Goal: Task Accomplishment & Management: Use online tool/utility

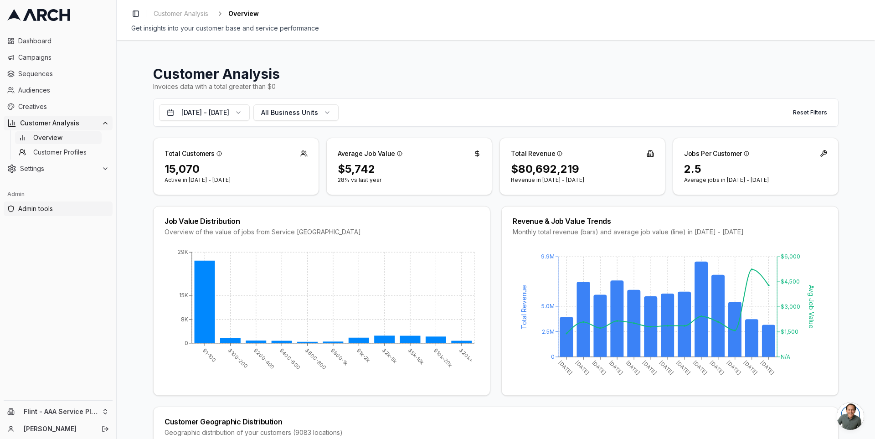
click at [57, 208] on span "Admin tools" at bounding box center [63, 208] width 91 height 9
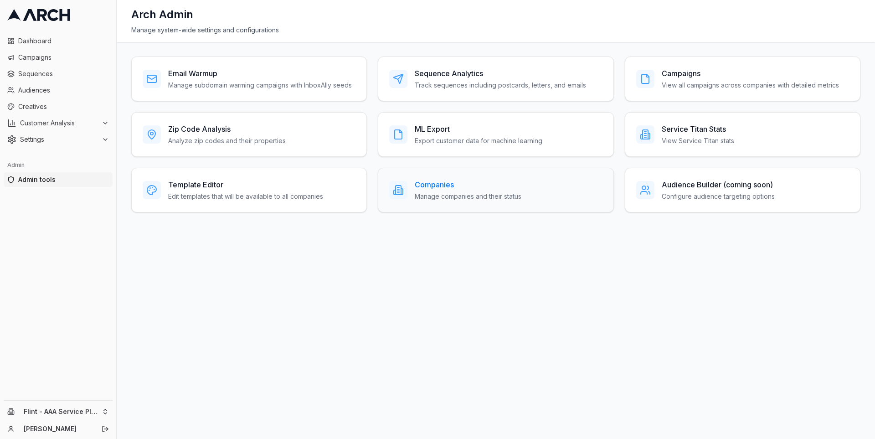
click at [442, 187] on h3 "Companies" at bounding box center [468, 184] width 107 height 11
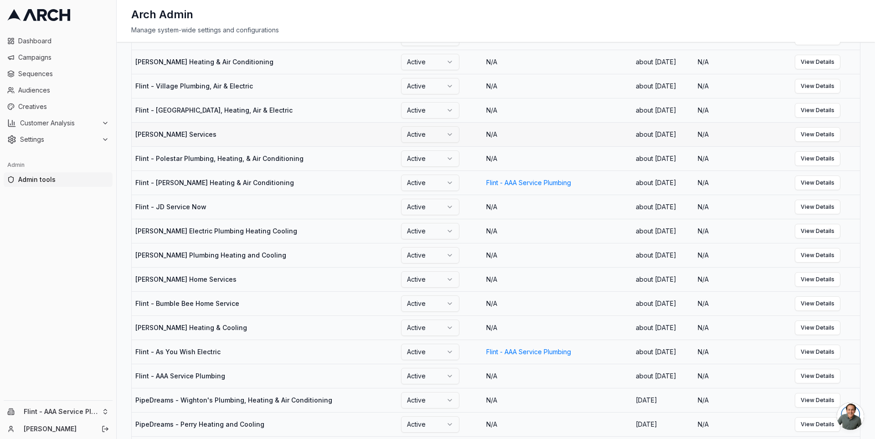
scroll to position [150, 0]
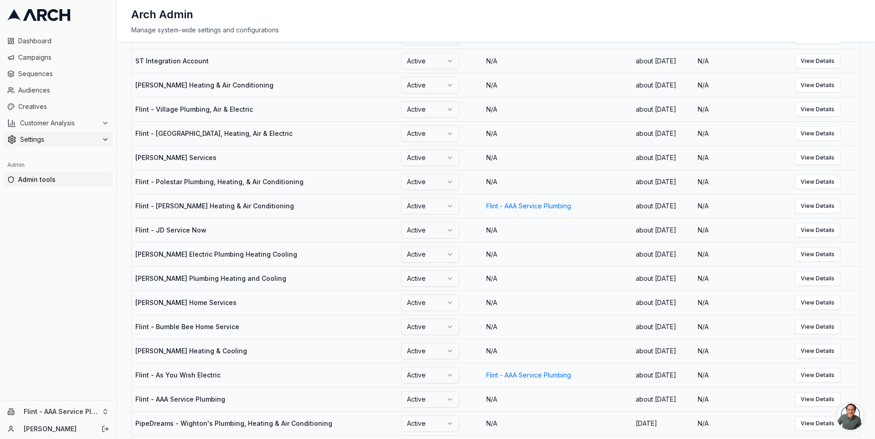
click at [77, 141] on span "Settings" at bounding box center [59, 139] width 78 height 9
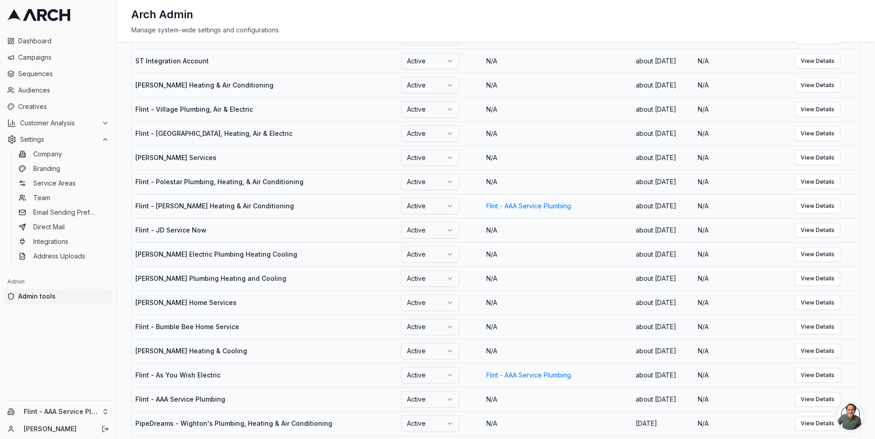
click at [64, 295] on span "Admin tools" at bounding box center [63, 296] width 91 height 9
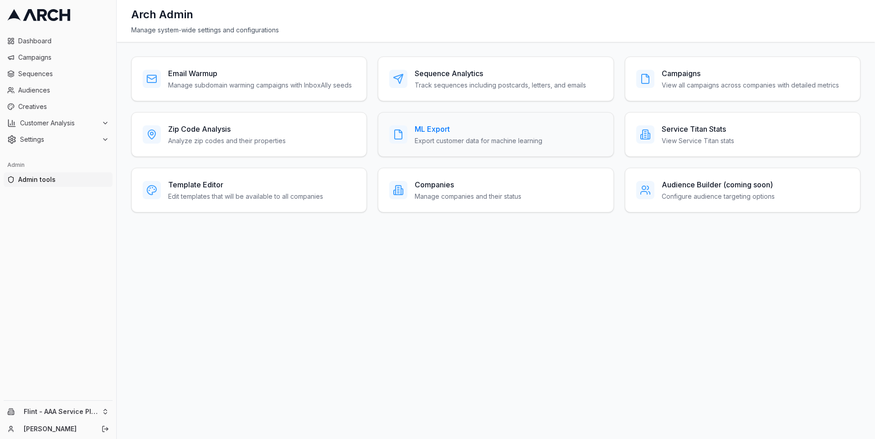
click at [462, 124] on h3 "ML Export" at bounding box center [479, 128] width 128 height 11
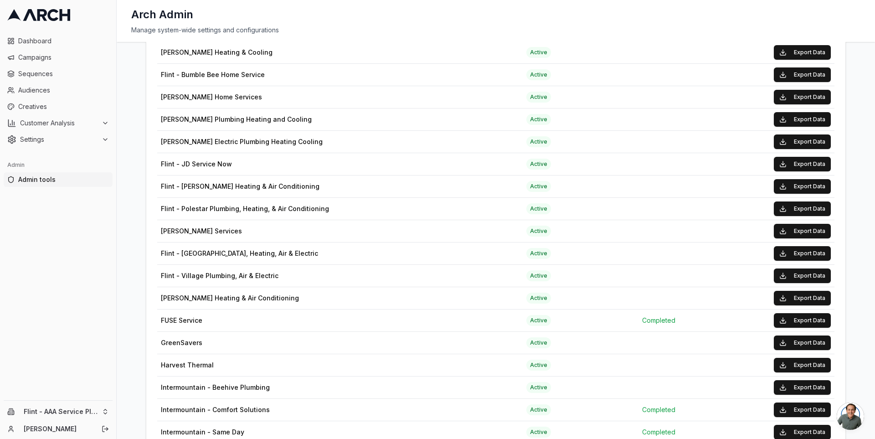
scroll to position [461, 0]
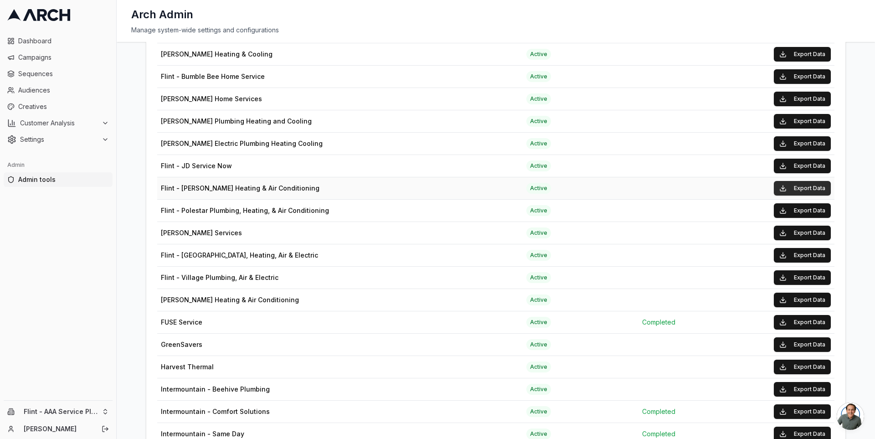
click at [804, 181] on button "Export Data" at bounding box center [802, 188] width 57 height 15
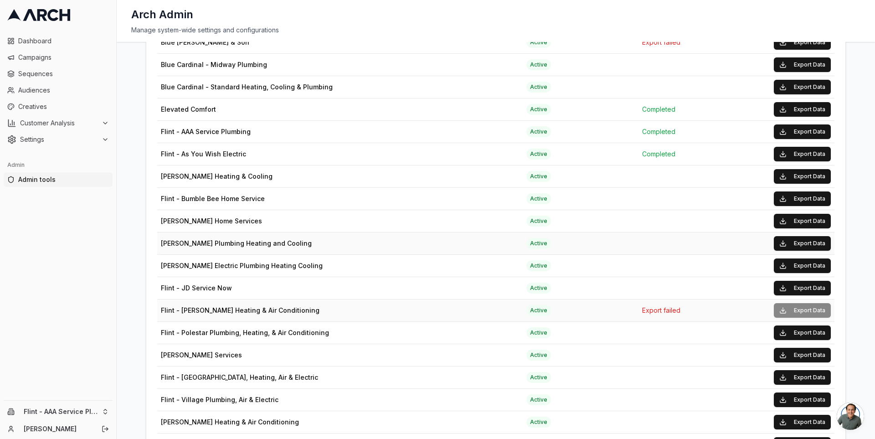
scroll to position [268, 0]
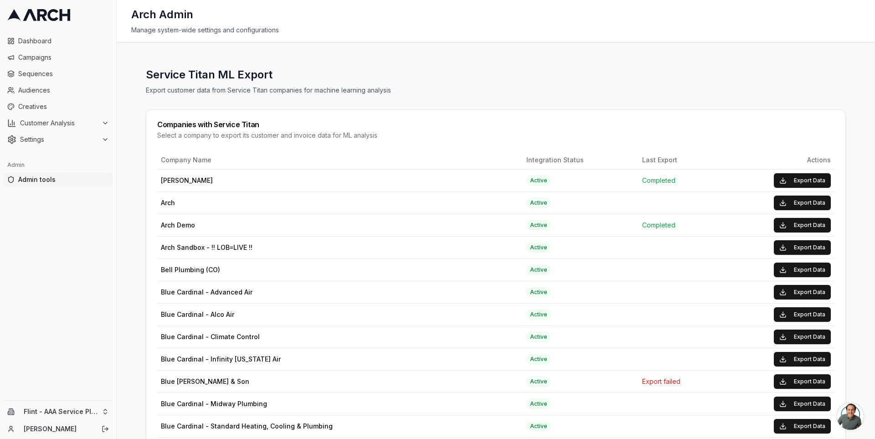
scroll to position [268, 0]
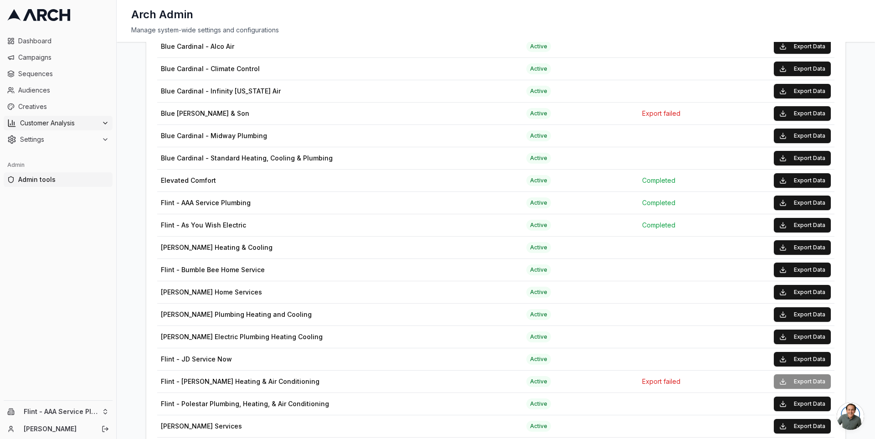
click at [100, 121] on div "Customer Analysis" at bounding box center [58, 122] width 102 height 9
click at [99, 169] on div "Settings" at bounding box center [58, 168] width 102 height 9
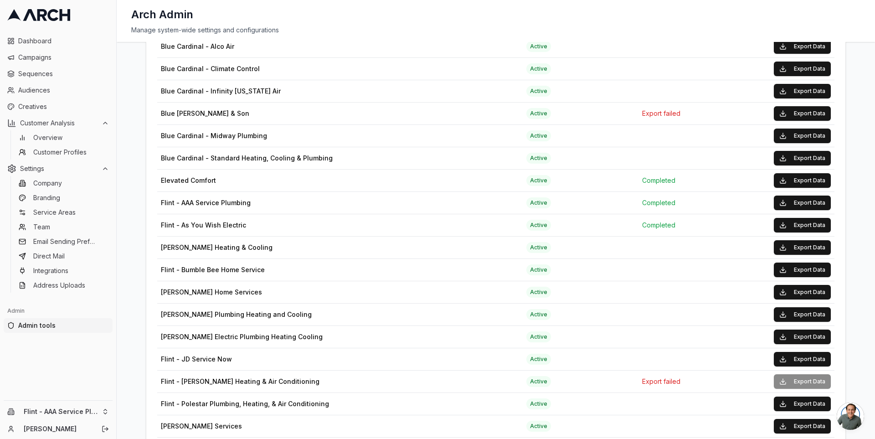
click at [125, 260] on div "Service Titan ML Export Export customer data from Service Titan companies for m…" at bounding box center [496, 240] width 758 height 397
click at [79, 266] on link "Integrations" at bounding box center [58, 270] width 87 height 13
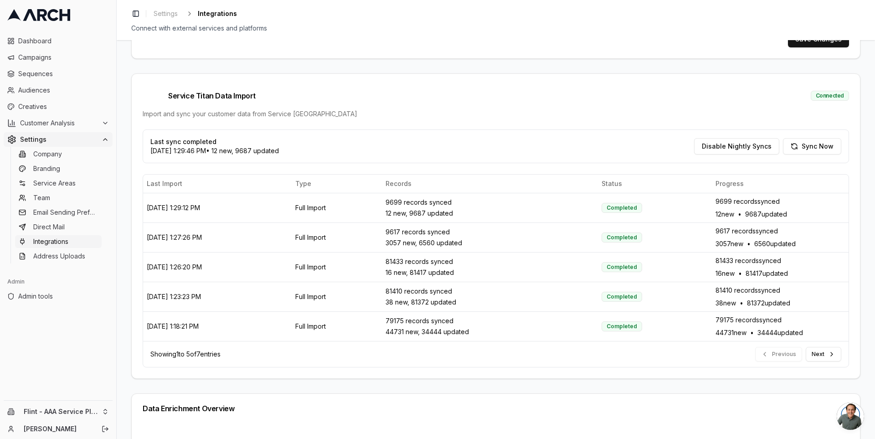
scroll to position [231, 0]
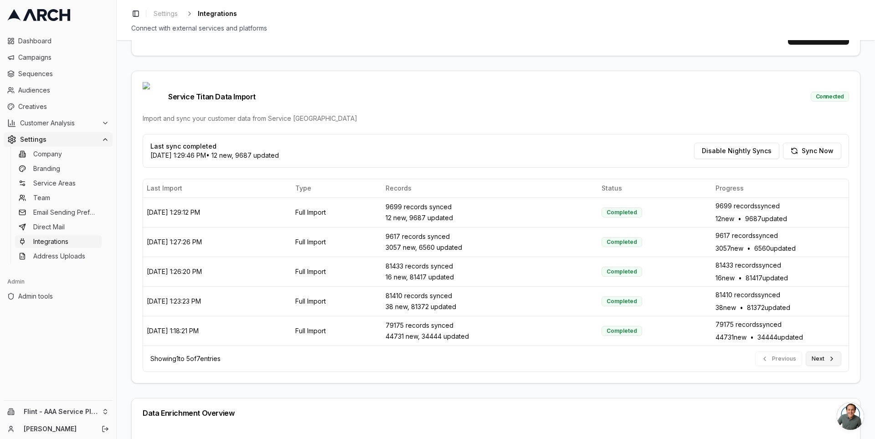
click at [821, 351] on button "Next" at bounding box center [823, 358] width 36 height 15
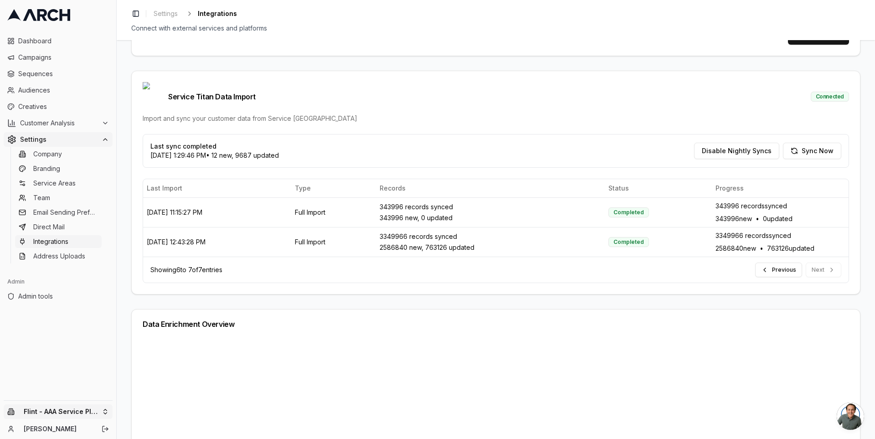
click at [108, 408] on html "Dashboard Campaigns Sequences Audiences Creatives Customer Analysis Settings Co…" at bounding box center [437, 219] width 875 height 439
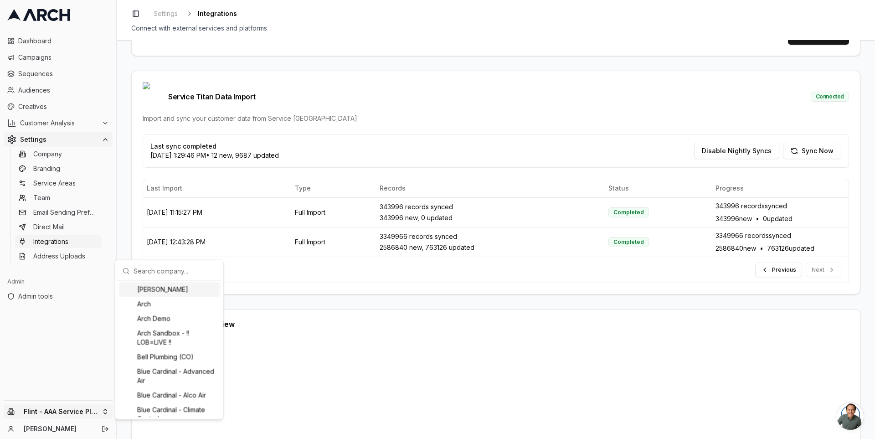
click at [162, 271] on input "text" at bounding box center [174, 270] width 82 height 18
type input "as"
click at [161, 290] on div "Flint - As You Wish Electric" at bounding box center [169, 289] width 101 height 15
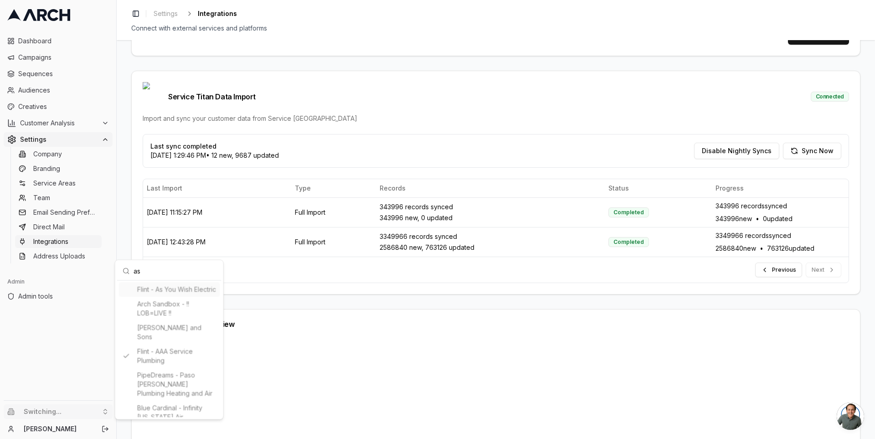
type input "435875483"
type input "cid.wlv8k8ko5z01eeewhtmufb2kd"
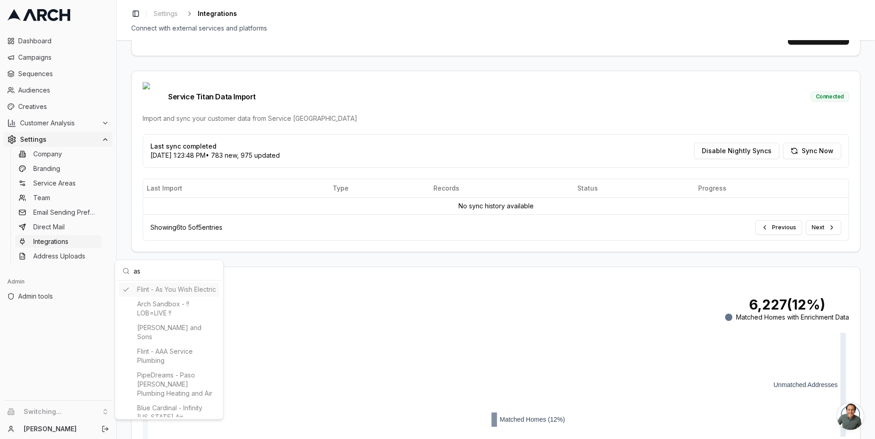
click at [122, 204] on html "Dashboard Campaigns Sequences Audiences Creatives Customer Analysis Settings Co…" at bounding box center [437, 219] width 875 height 439
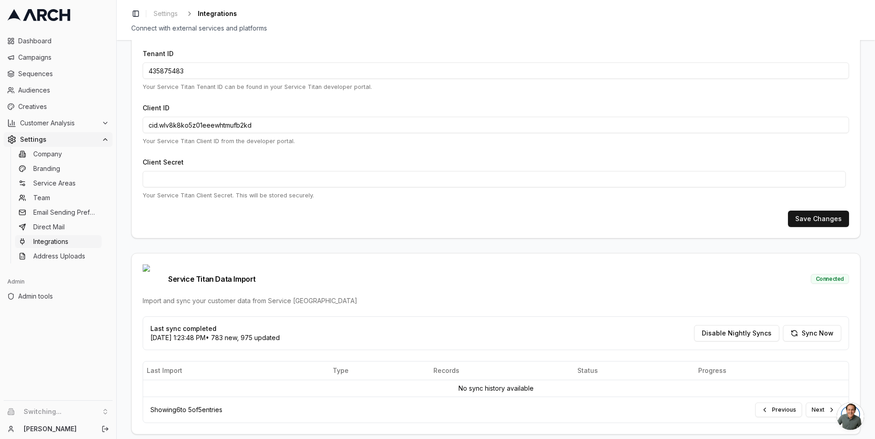
scroll to position [0, 0]
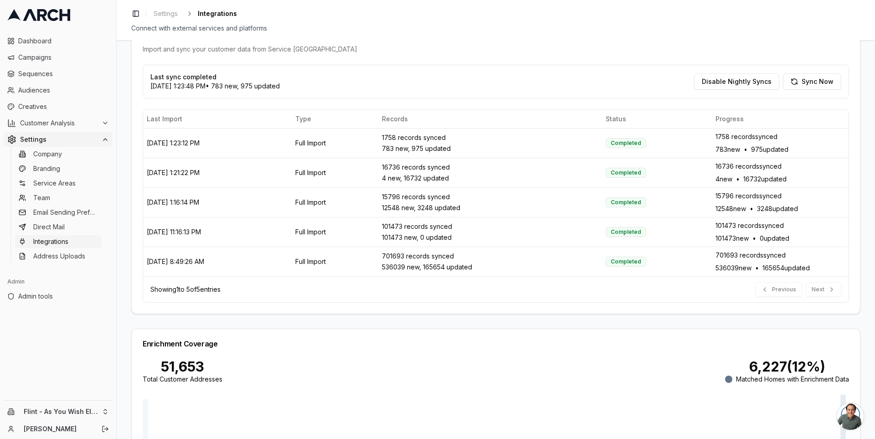
scroll to position [292, 0]
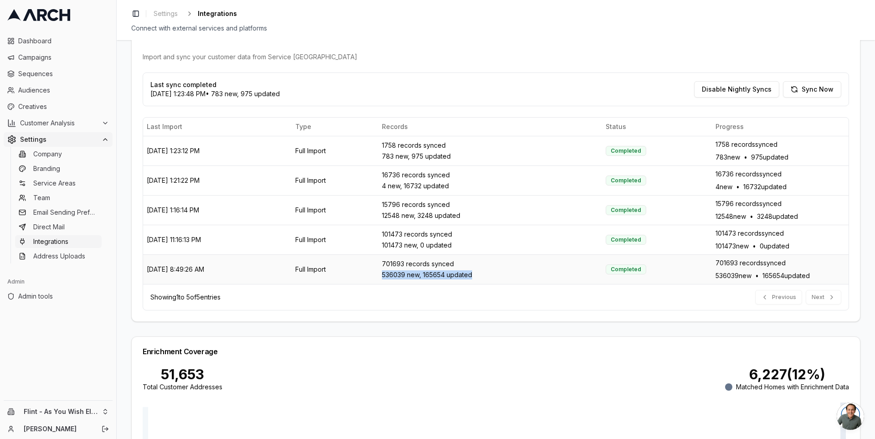
drag, startPoint x: 495, startPoint y: 259, endPoint x: 400, endPoint y: 258, distance: 94.8
click at [400, 258] on td "701693 records synced 536039 new, 165654 updated" at bounding box center [490, 269] width 224 height 30
click at [412, 270] on div "536039 new, 165654 updated" at bounding box center [490, 274] width 216 height 9
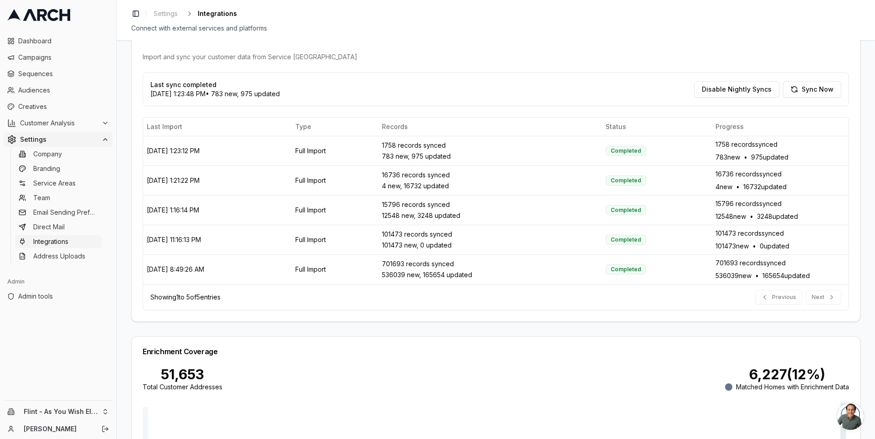
click at [126, 229] on div "Service Titan Integration Setup Configure your Service Titan API credentials to…" at bounding box center [496, 239] width 758 height 399
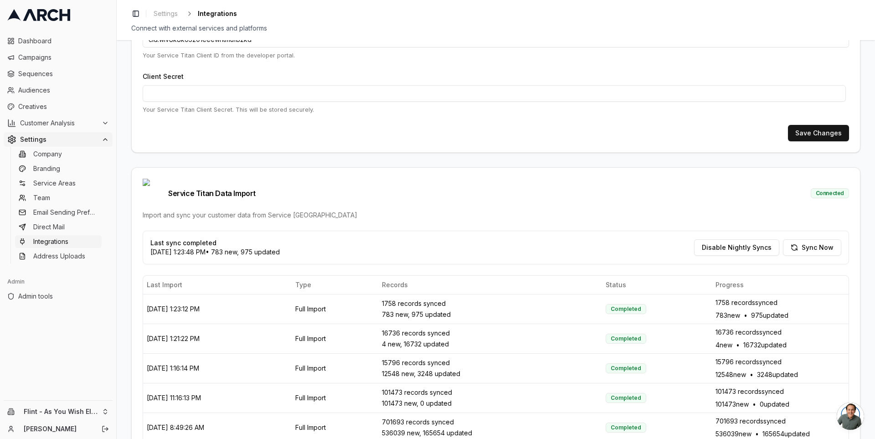
scroll to position [0, 0]
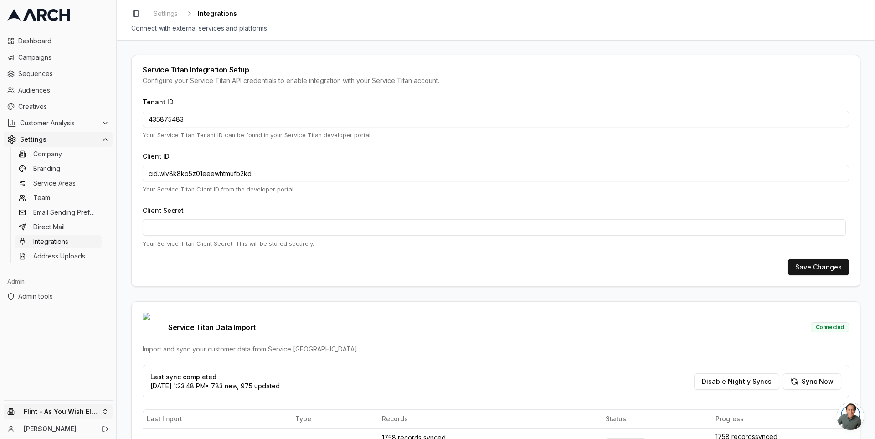
click at [111, 408] on html "Dashboard Campaigns Sequences Audiences Creatives Customer Analysis Settings Co…" at bounding box center [437, 219] width 875 height 439
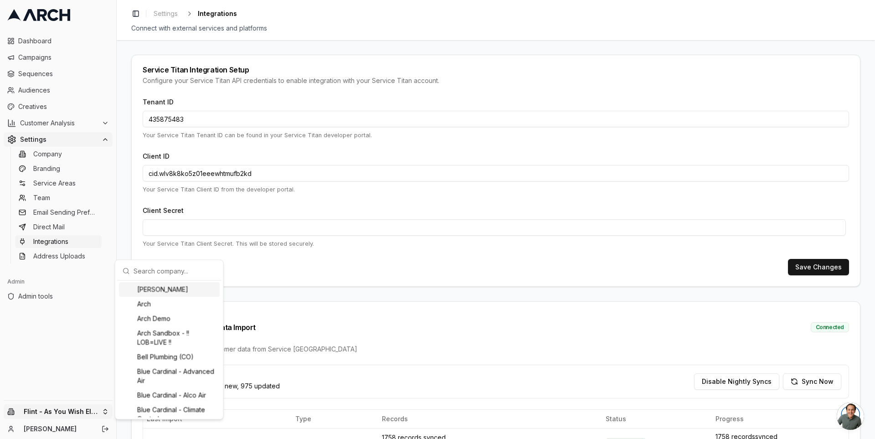
click at [120, 217] on html "Dashboard Campaigns Sequences Audiences Creatives Customer Analysis Settings Co…" at bounding box center [437, 219] width 875 height 439
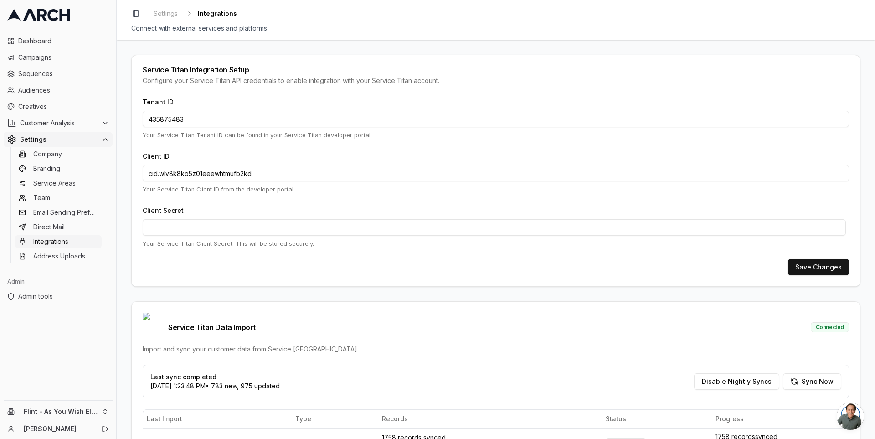
click at [37, 22] on link at bounding box center [58, 15] width 109 height 23
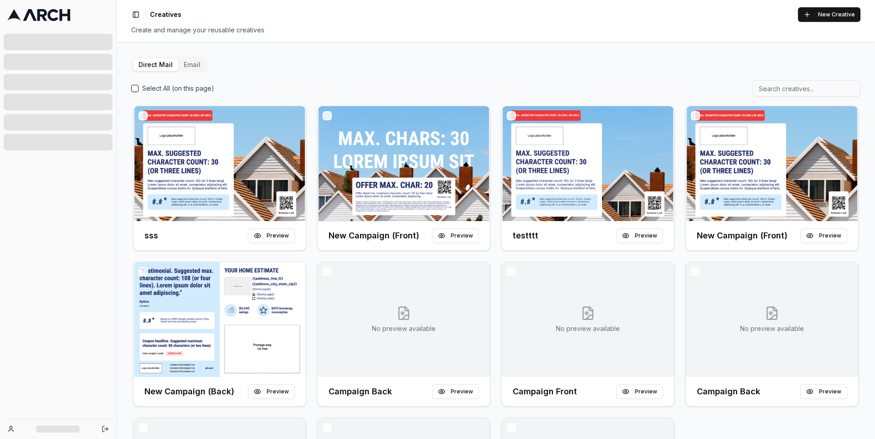
click at [186, 62] on button "Email" at bounding box center [192, 64] width 28 height 13
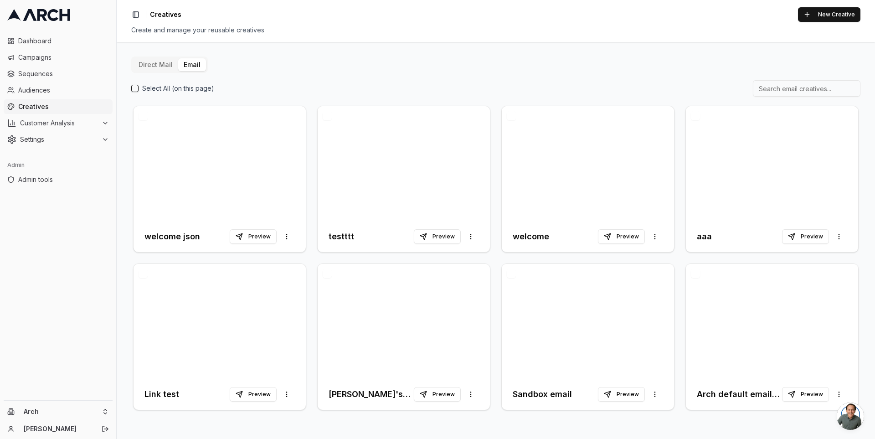
click at [168, 64] on button "Direct Mail" at bounding box center [155, 64] width 45 height 13
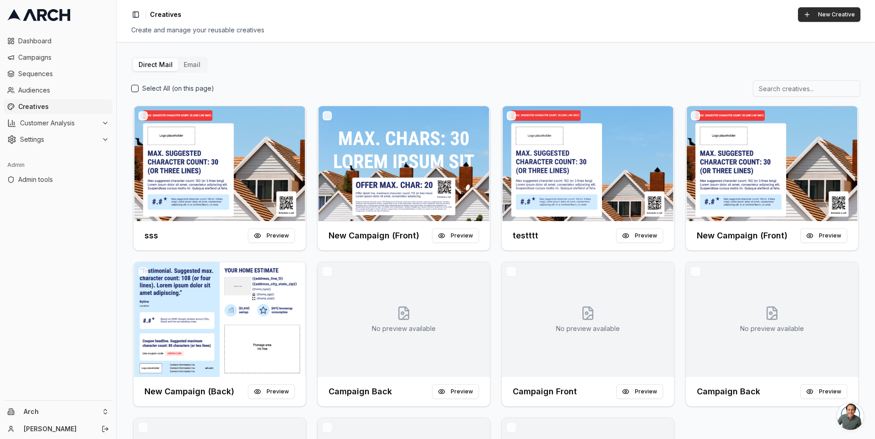
click at [825, 15] on button "New Creative" at bounding box center [829, 14] width 62 height 15
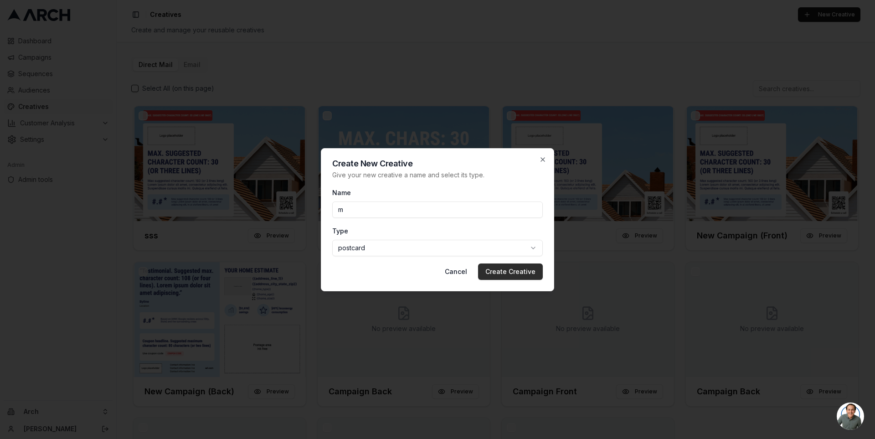
type input "m"
click at [535, 268] on button "Create Creative" at bounding box center [510, 271] width 65 height 16
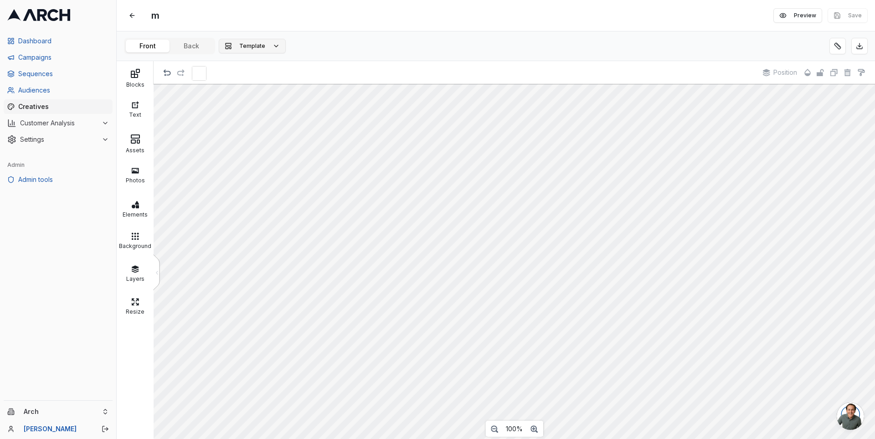
click at [265, 44] on button "Template" at bounding box center [252, 46] width 67 height 15
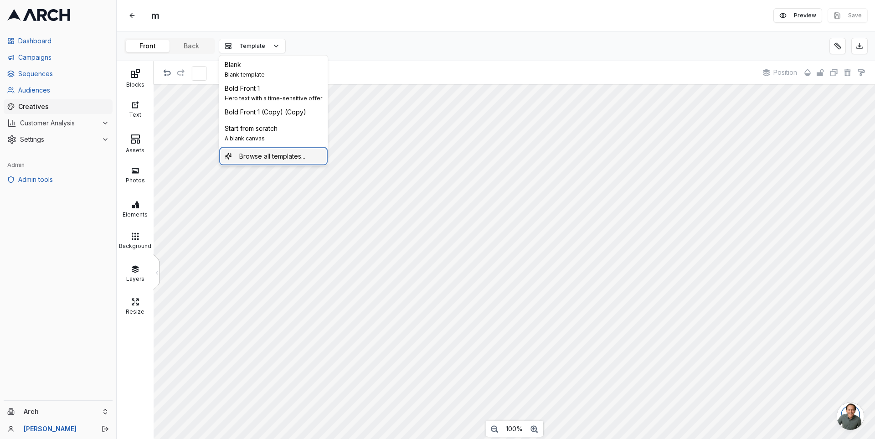
click at [276, 157] on span "Browse all templates..." at bounding box center [272, 156] width 66 height 9
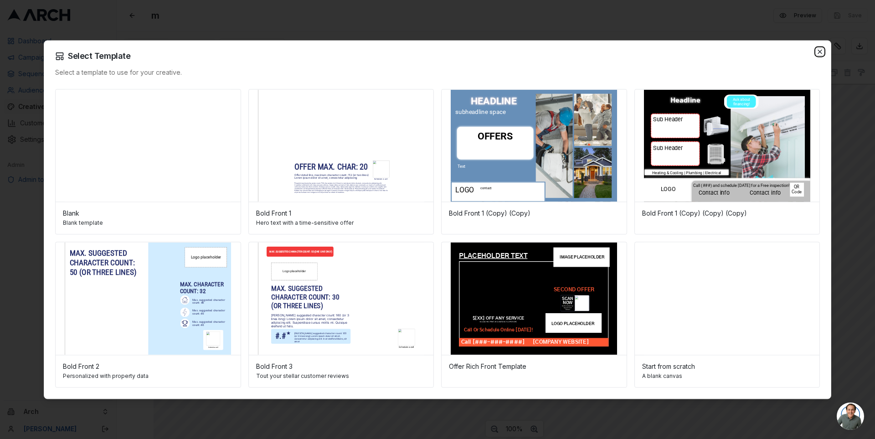
click at [820, 50] on icon "button" at bounding box center [819, 51] width 7 height 7
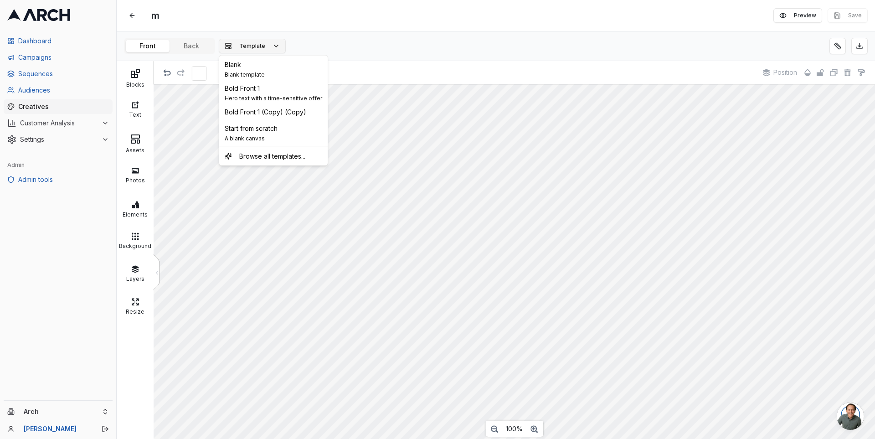
click at [265, 45] on button "Template" at bounding box center [252, 46] width 67 height 15
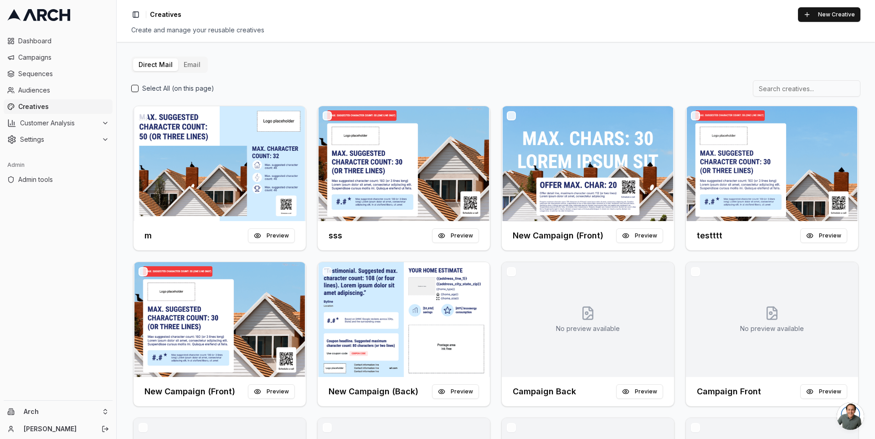
click at [188, 61] on button "Email" at bounding box center [192, 64] width 28 height 13
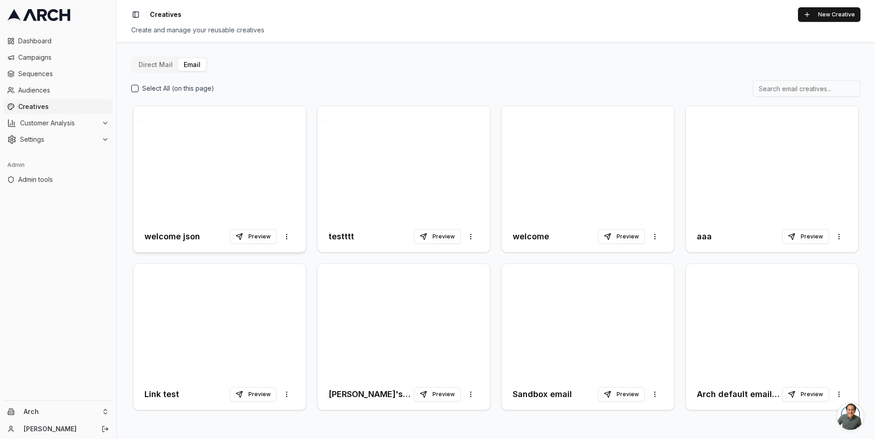
click at [247, 174] on div at bounding box center [219, 163] width 172 height 115
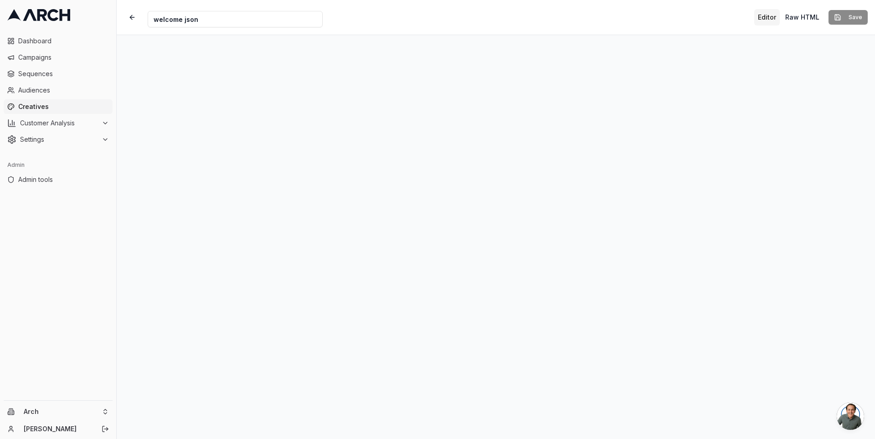
click at [594, 15] on div "Creative Name welcome json Editor Raw HTML Save" at bounding box center [496, 17] width 758 height 35
click at [531, 16] on div "Creative Name welcome json Editor Raw HTML Save" at bounding box center [496, 17] width 758 height 35
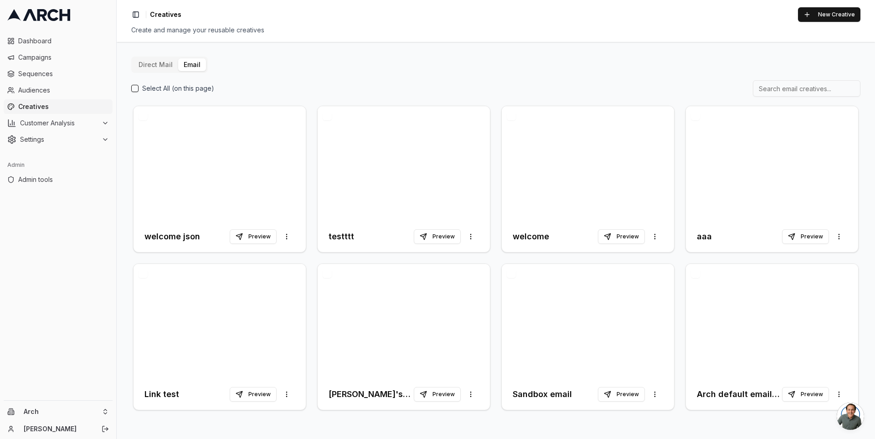
drag, startPoint x: 655, startPoint y: 89, endPoint x: 639, endPoint y: 88, distance: 15.5
click at [654, 89] on div "Select All (on this page)" at bounding box center [495, 88] width 729 height 16
click at [250, 239] on button "Preview" at bounding box center [253, 236] width 47 height 15
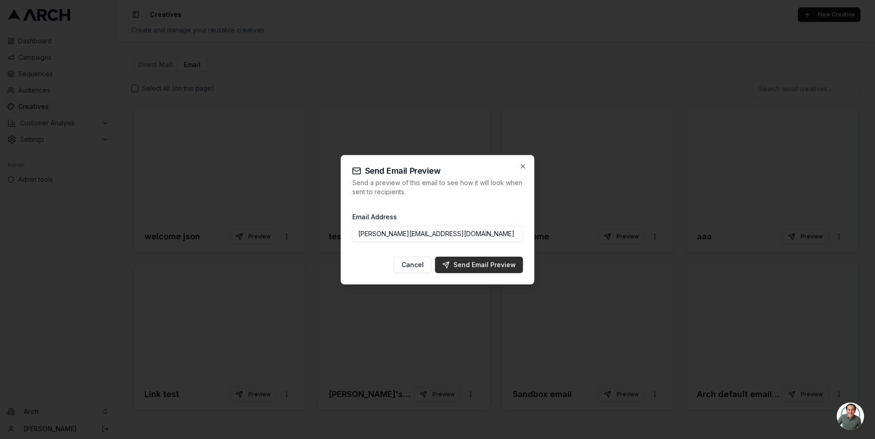
click at [469, 264] on div "Send Email Preview" at bounding box center [478, 264] width 73 height 9
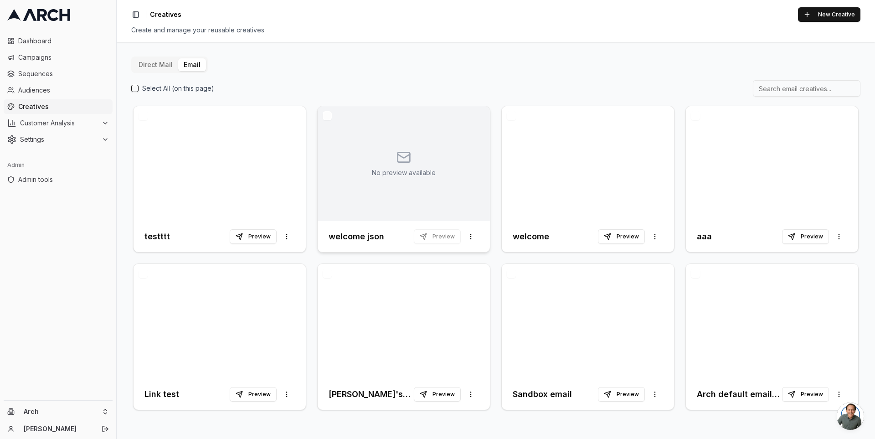
click at [356, 162] on div "No preview available" at bounding box center [404, 163] width 172 height 115
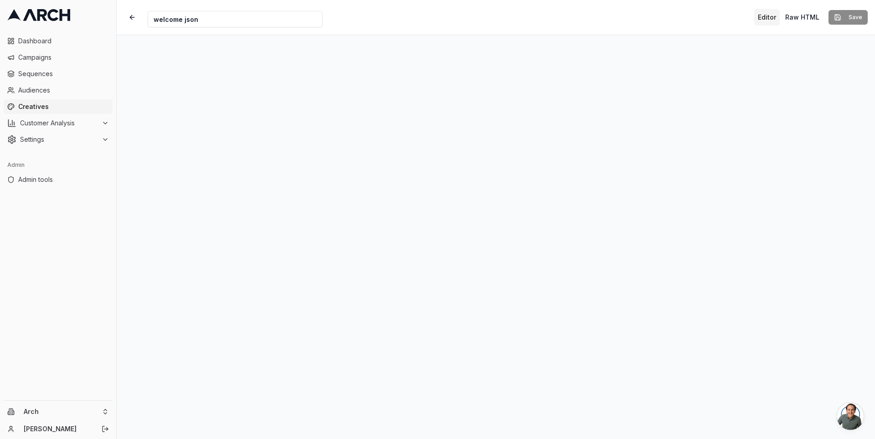
click at [475, 14] on div "Creative Name welcome json Editor Raw HTML Save" at bounding box center [496, 17] width 758 height 35
click at [533, 20] on div "Creative Name welcome json Editor Raw HTML Save" at bounding box center [496, 17] width 758 height 35
click at [121, 4] on div "Creative Name welcome json Editor Raw HTML Save" at bounding box center [496, 17] width 758 height 35
click at [840, 17] on button "Save" at bounding box center [847, 17] width 39 height 15
